Goal: Task Accomplishment & Management: Manage account settings

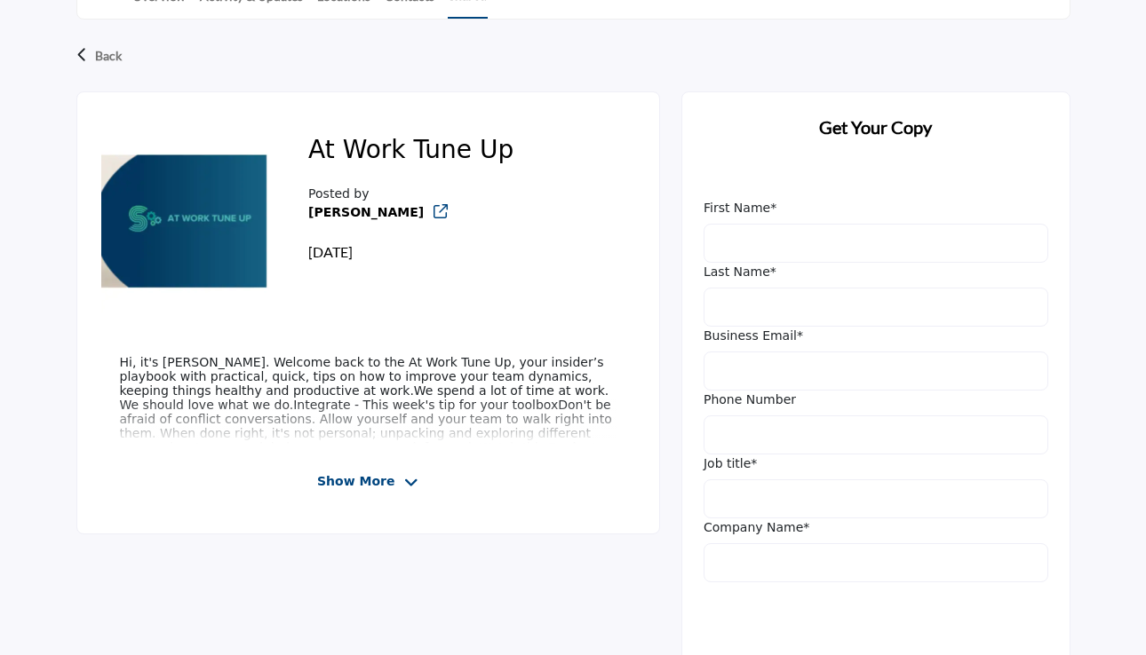
scroll to position [461, 0]
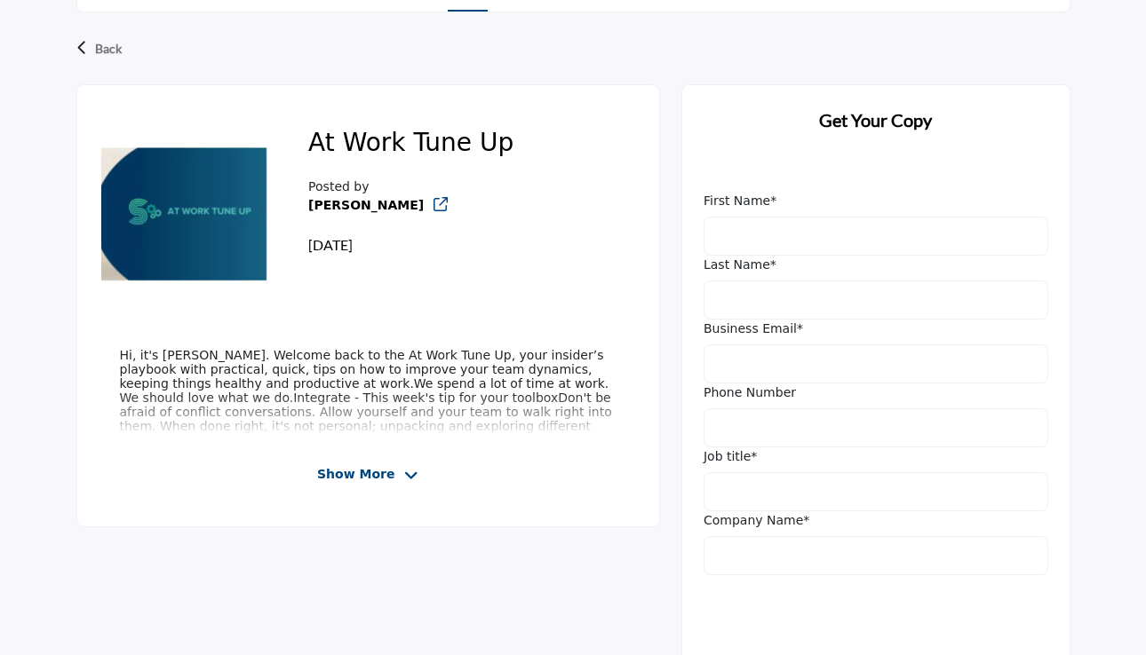
click at [350, 476] on span "Show More" at bounding box center [355, 474] width 77 height 19
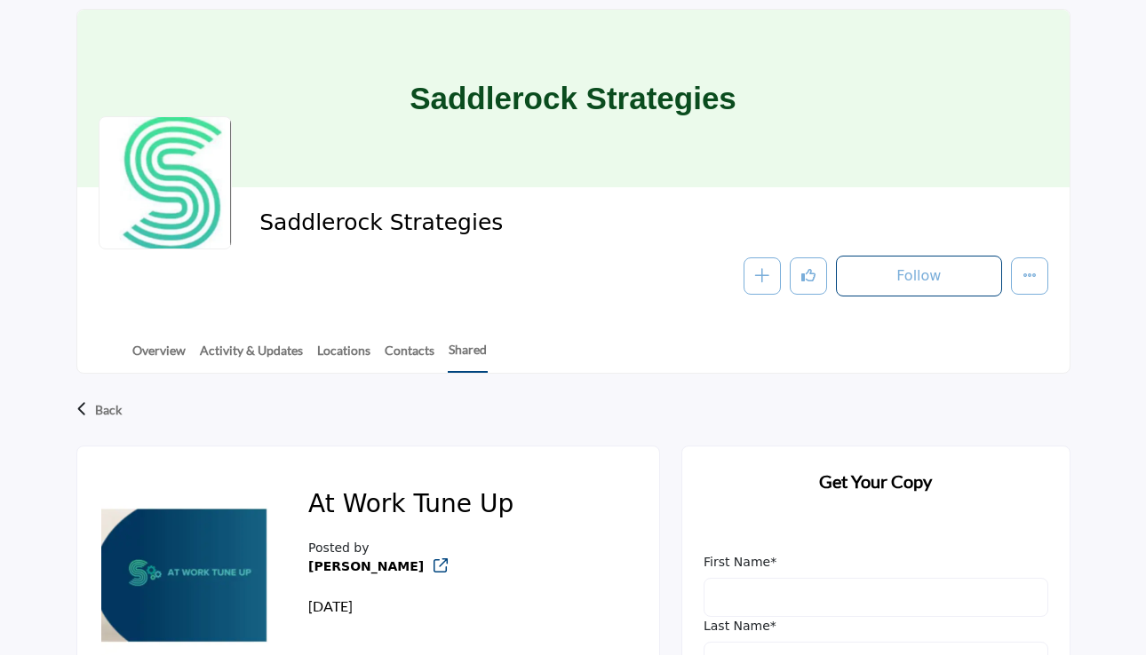
scroll to position [0, 0]
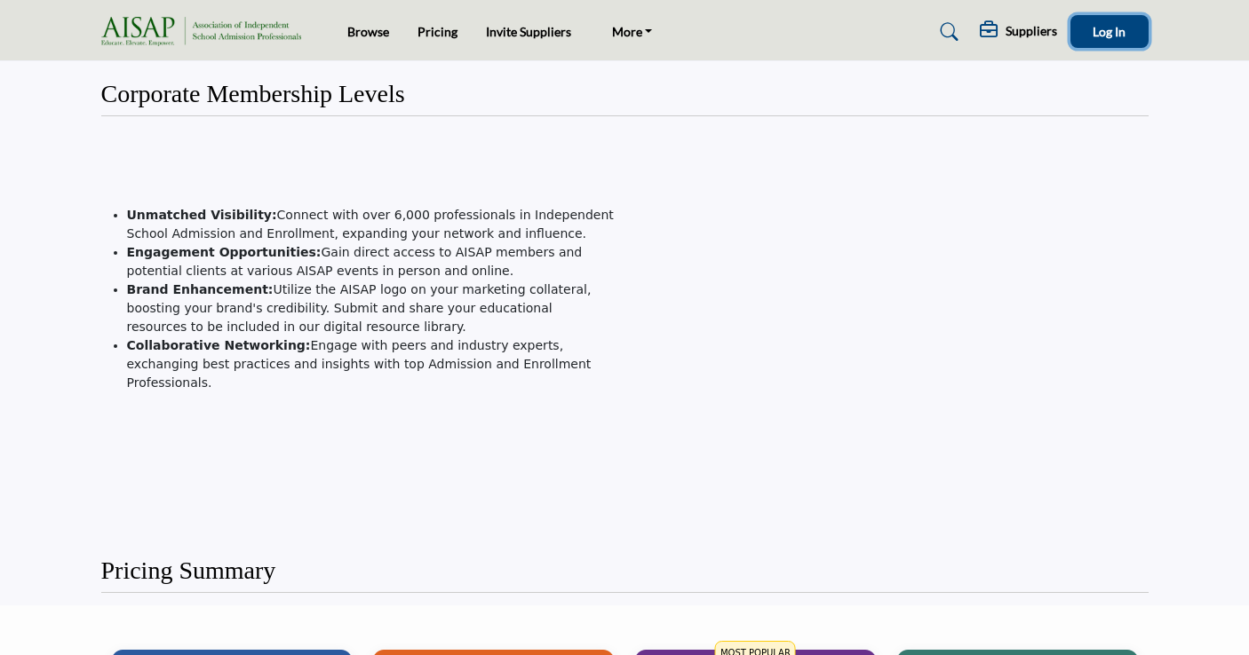
click at [1094, 39] on button "Log In" at bounding box center [1109, 31] width 78 height 33
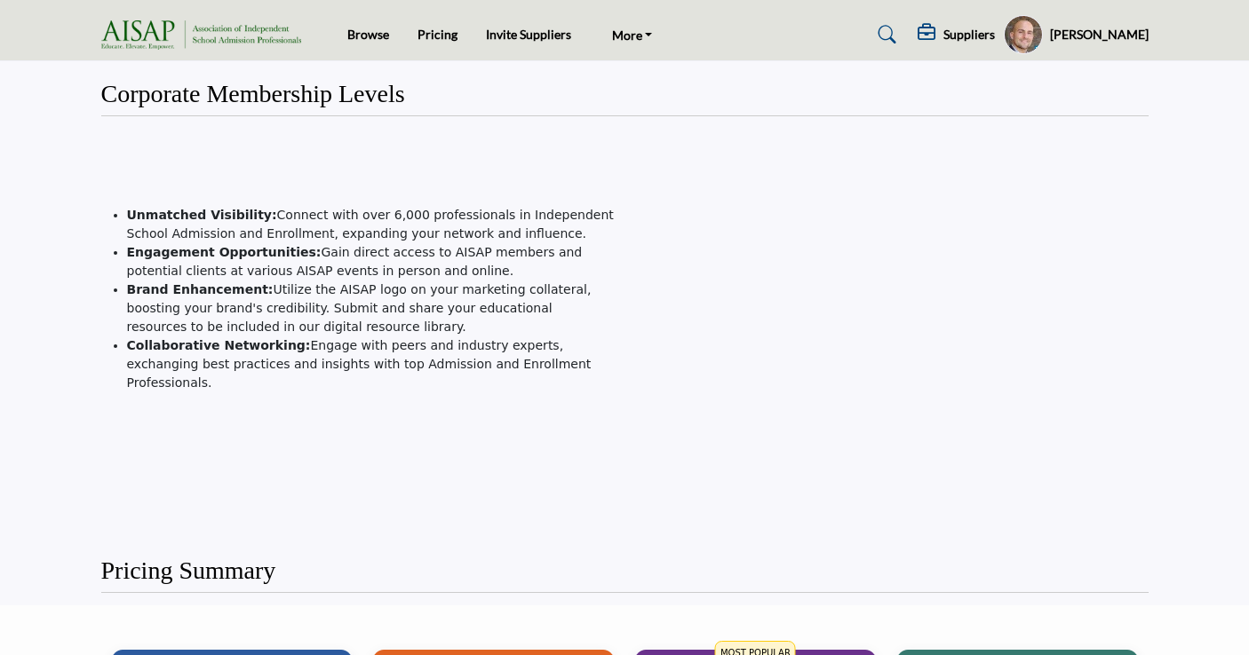
click at [1068, 34] on h5 "[PERSON_NAME]" at bounding box center [1099, 35] width 99 height 18
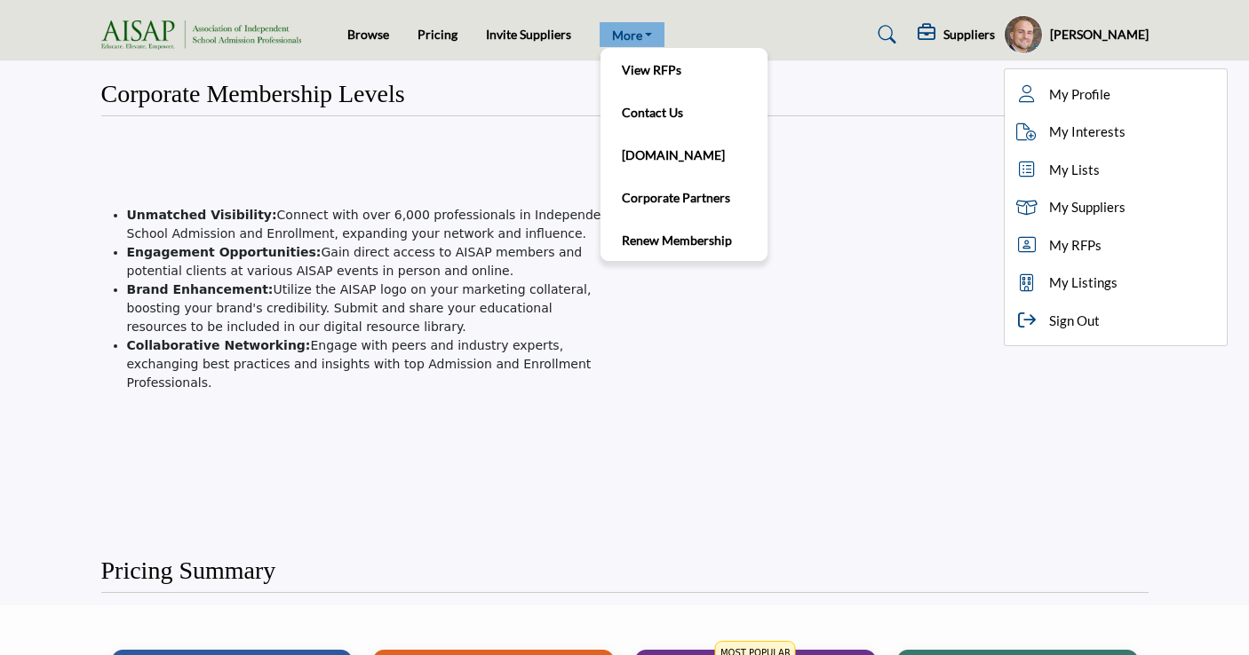
click at [618, 30] on link "More" at bounding box center [632, 34] width 66 height 25
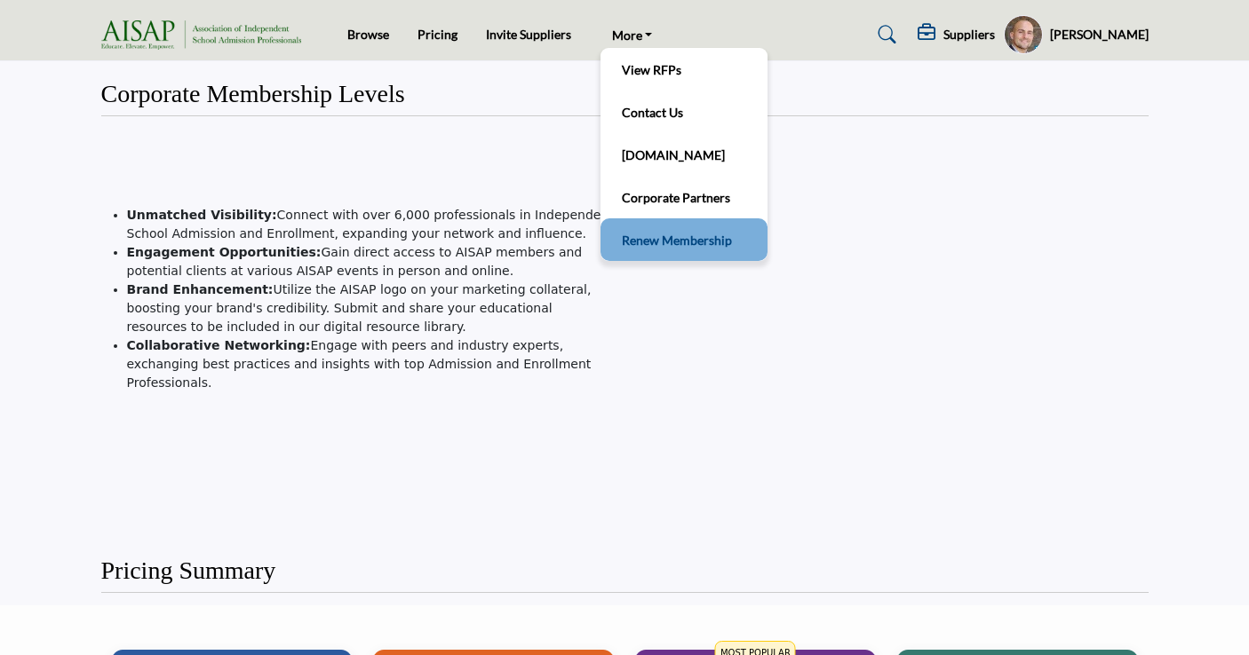
click at [655, 236] on link "Renew Membership" at bounding box center [683, 239] width 149 height 25
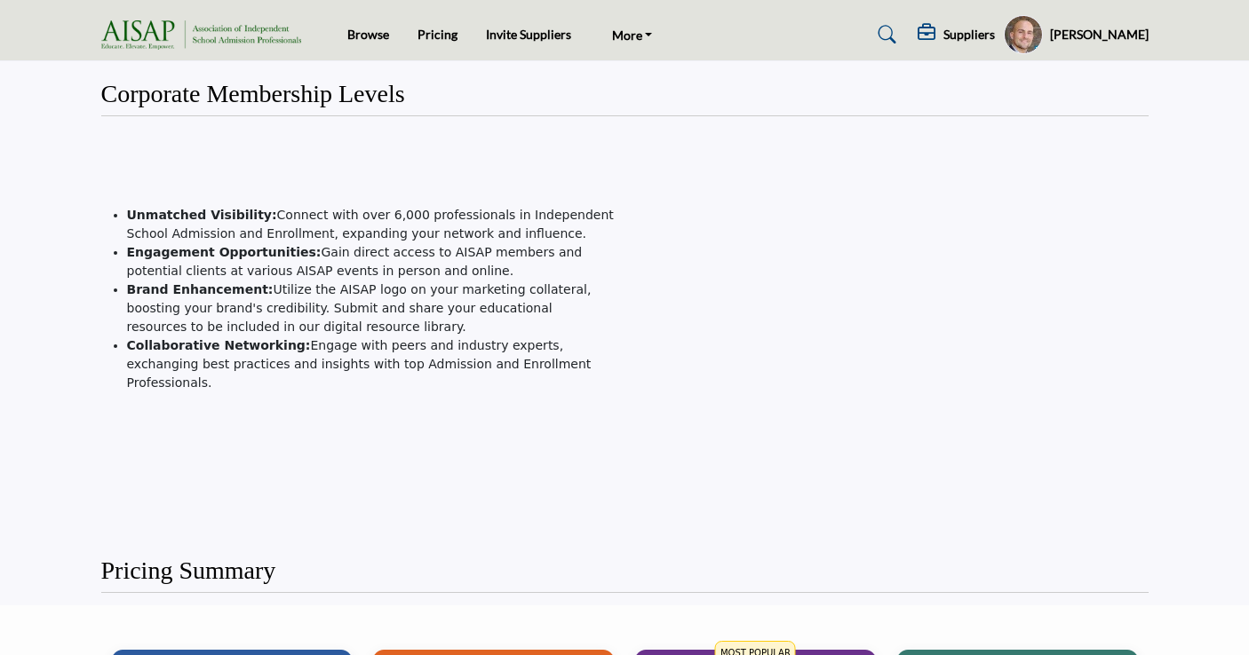
click at [1004, 33] on profile-featured-b4d626eb-3c03-41b2-b2d4-0e2ef2cfa703 "Show hide supplier dropdown" at bounding box center [1023, 34] width 39 height 39
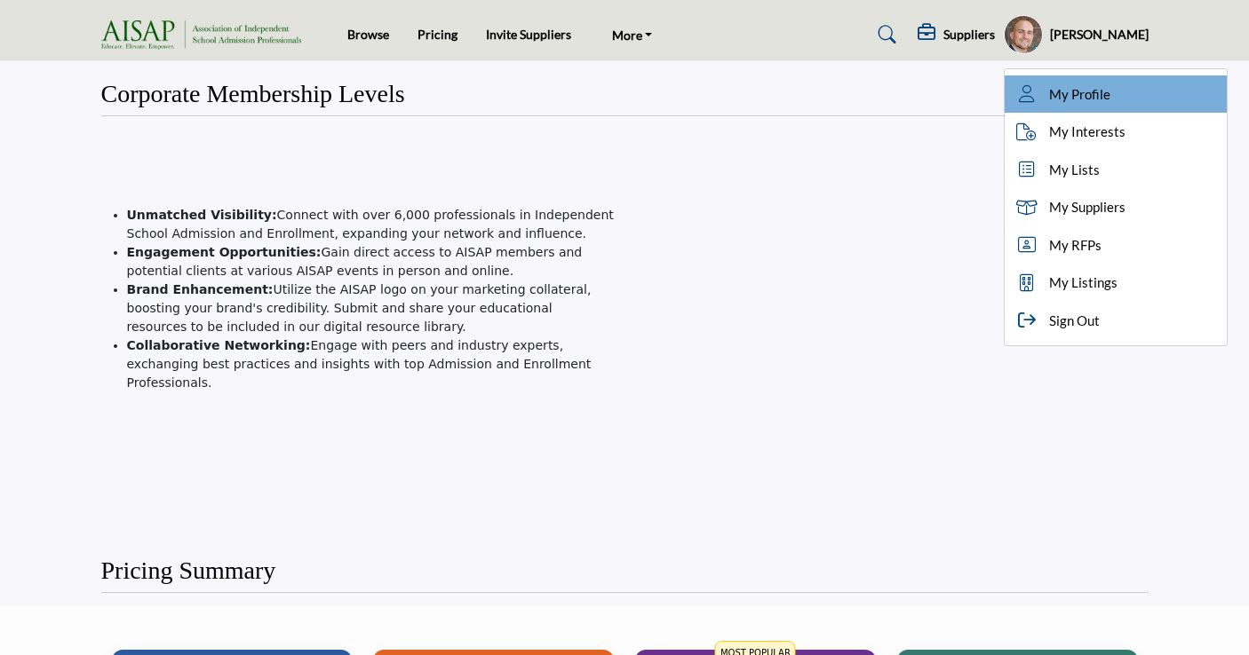
click at [1049, 91] on span "My Profile" at bounding box center [1079, 94] width 61 height 20
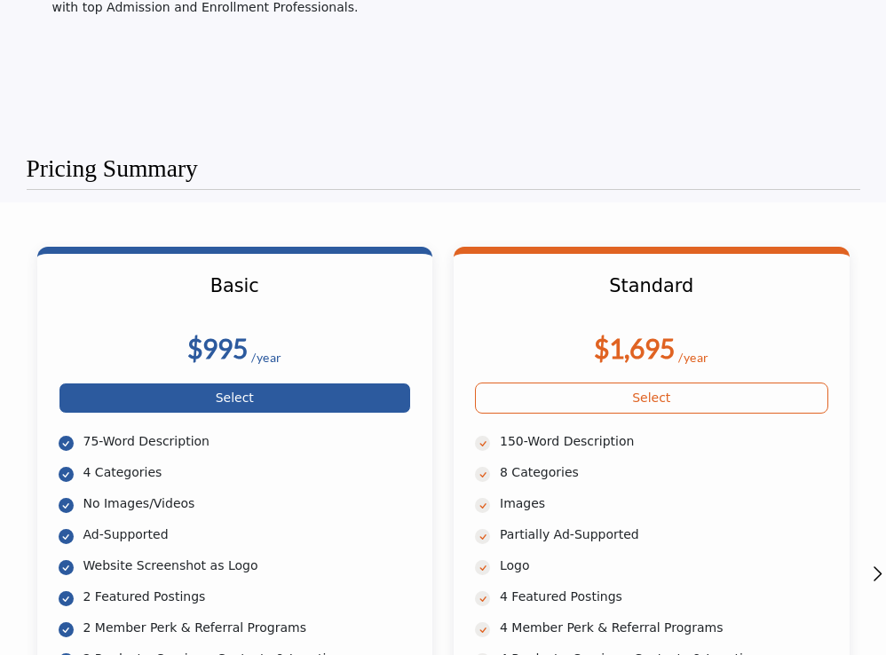
scroll to position [428, 0]
